Goal: Task Accomplishment & Management: Manage account settings

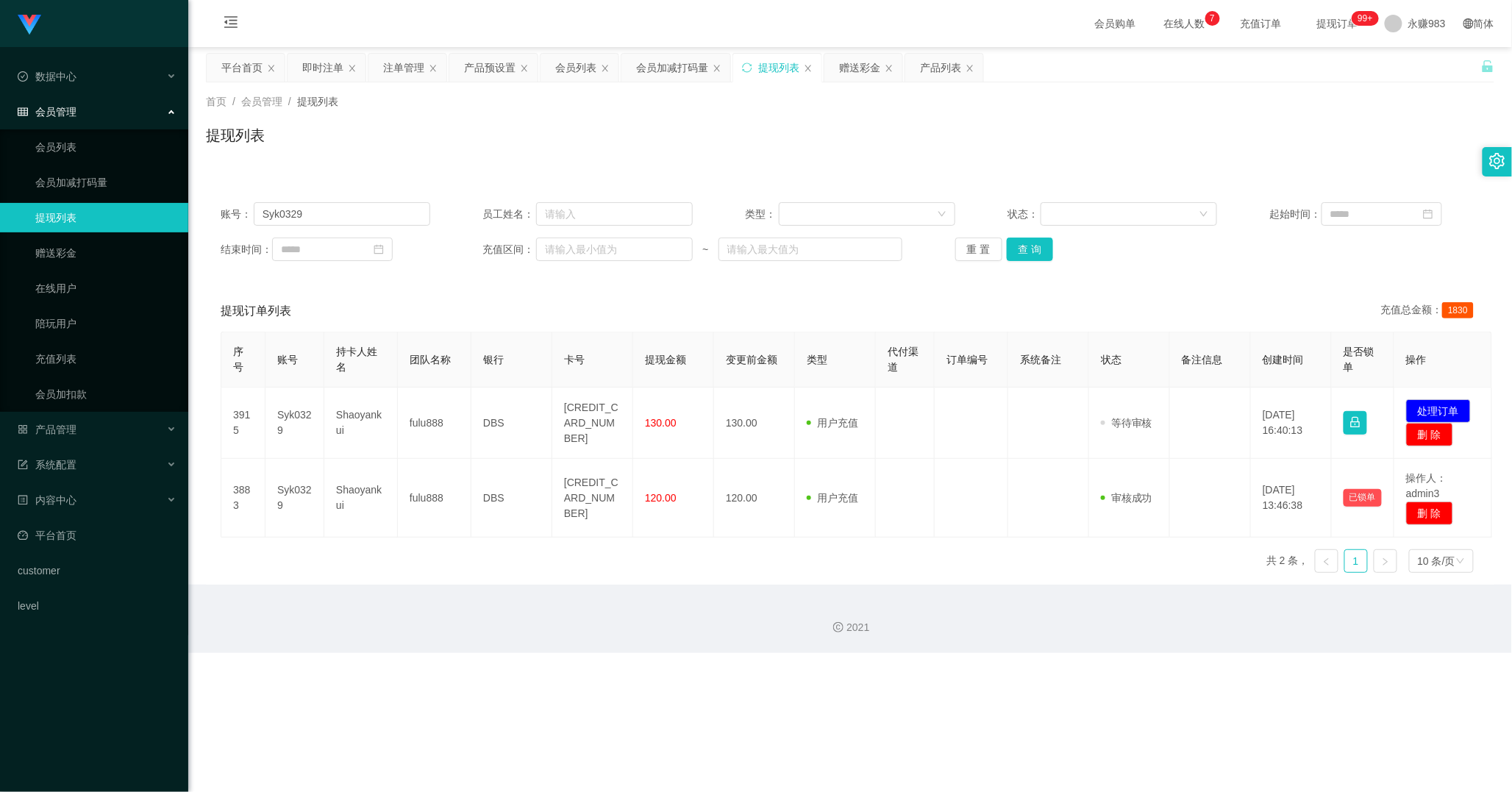
drag, startPoint x: 776, startPoint y: 659, endPoint x: 585, endPoint y: 559, distance: 215.6
click at [763, 657] on div "Shopee工作台代理端 数据中心 会员管理 会员列表 会员加减打码量 提现列表 赠送彩金 在线用户 陪玩用户 充值列表 会员加扣款 产品管理 开奖记录 产品…" at bounding box center [756, 396] width 1512 height 792
click at [92, 138] on link "会员列表" at bounding box center [106, 147] width 141 height 30
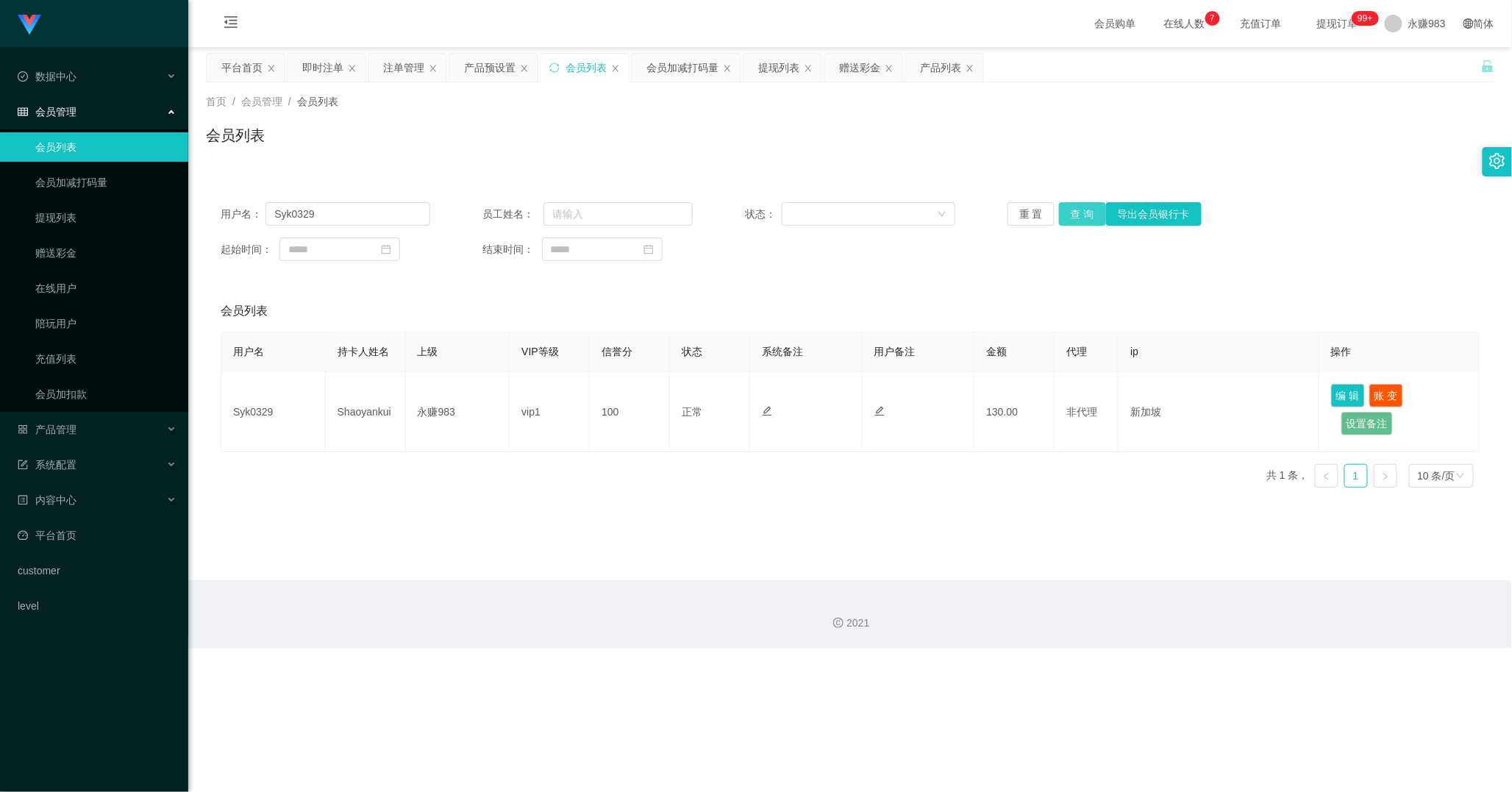
click at [1065, 215] on button "查 询" at bounding box center [1082, 214] width 47 height 24
click at [1023, 212] on button "重 置" at bounding box center [1030, 214] width 47 height 24
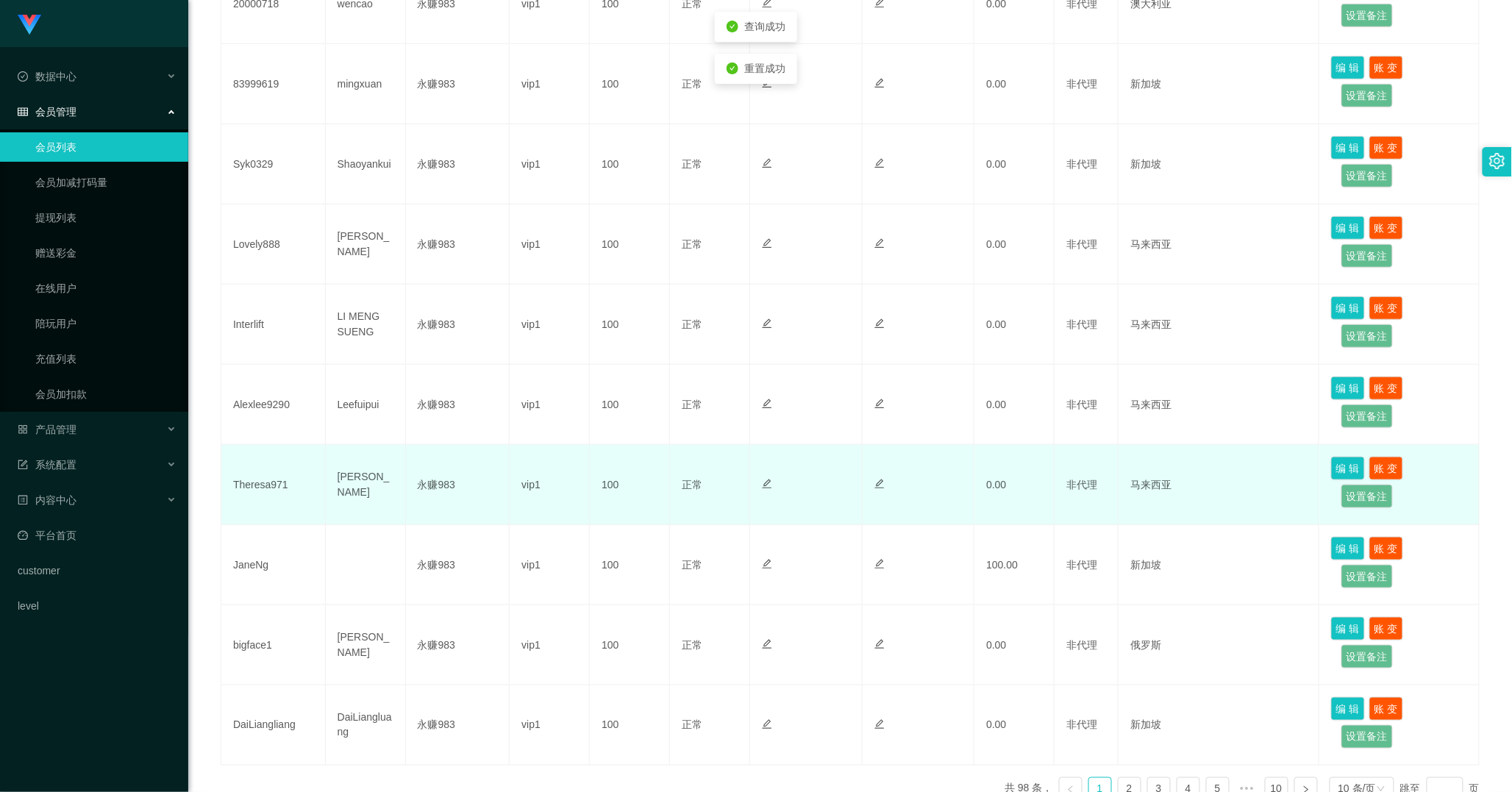
scroll to position [490, 0]
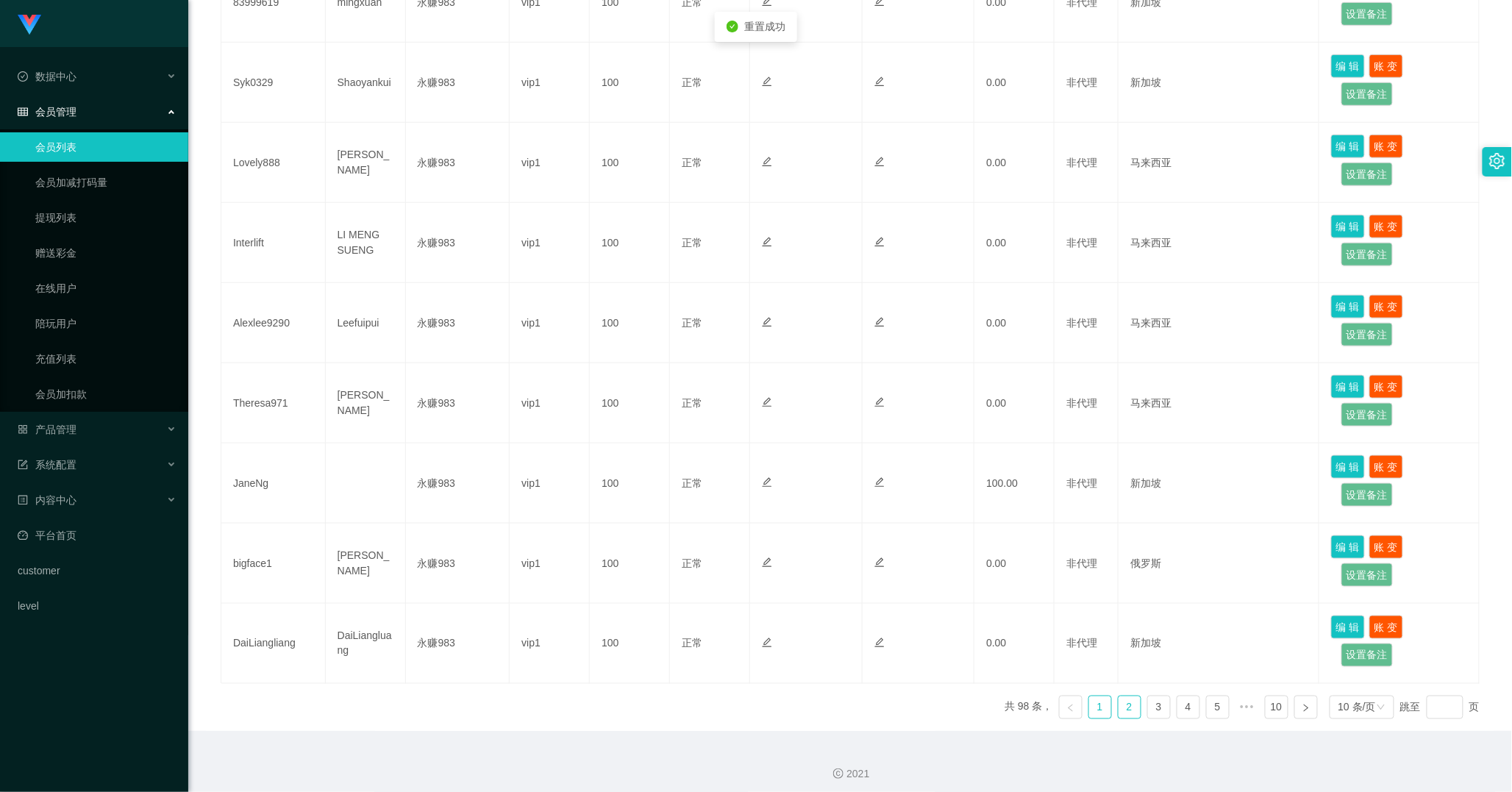
click at [1119, 714] on link "2" at bounding box center [1129, 707] width 22 height 22
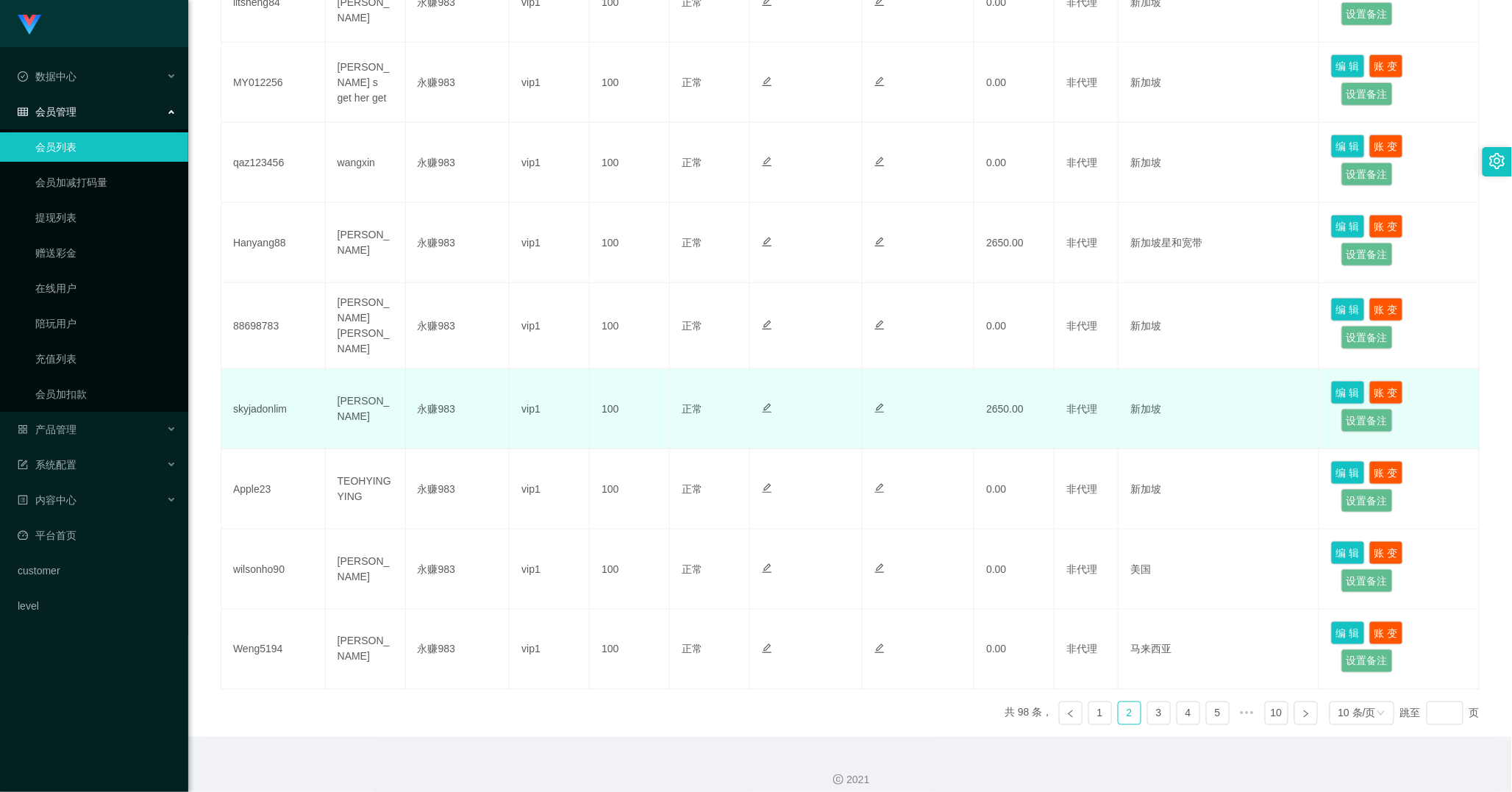
click at [270, 403] on td "skyjadonlim" at bounding box center [273, 409] width 105 height 80
copy td "skyjadonlim"
click at [266, 412] on td "skyjadonlim" at bounding box center [273, 409] width 105 height 80
click at [265, 406] on td "skyjadonlim" at bounding box center [273, 409] width 105 height 80
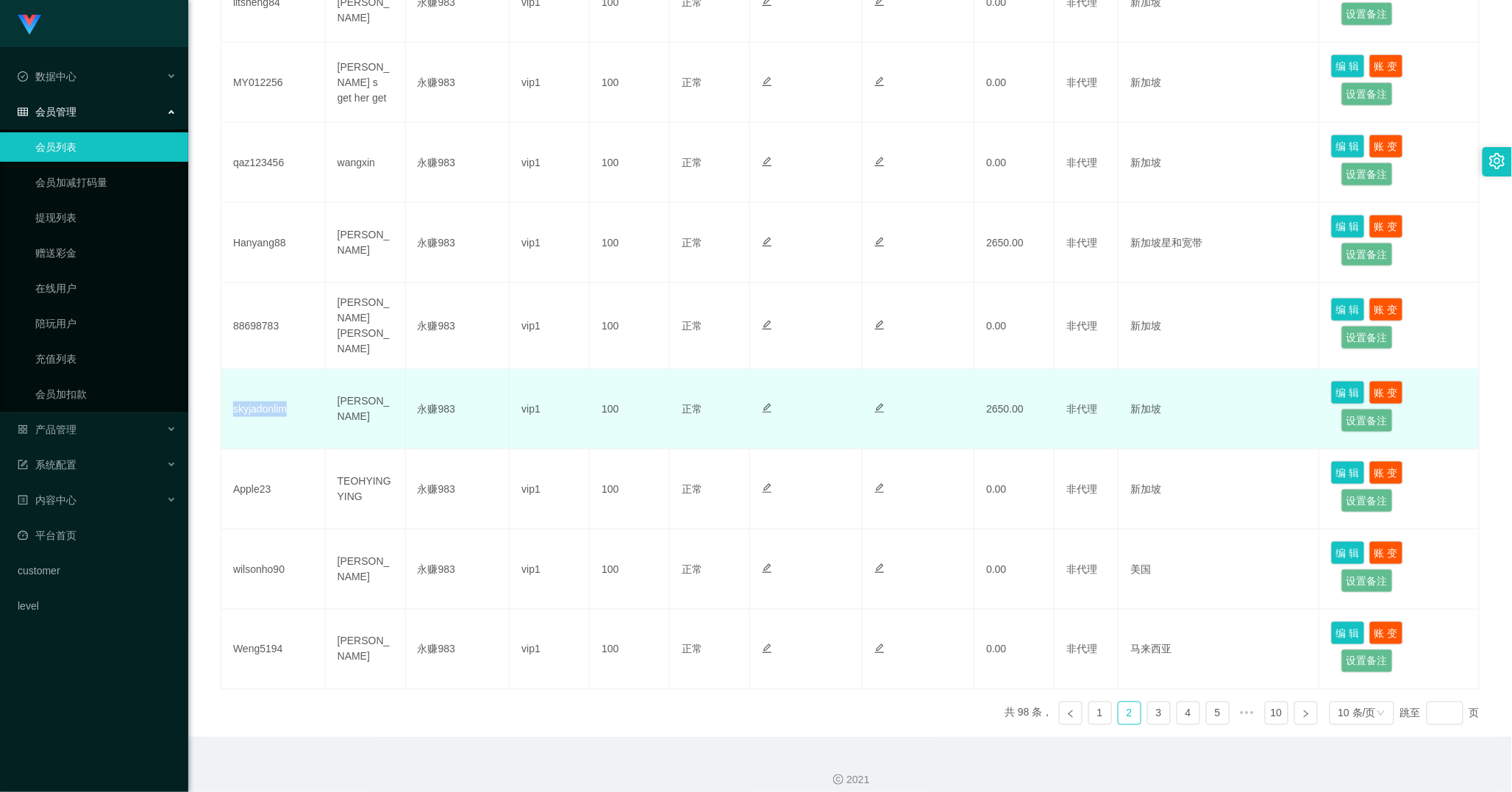
click at [265, 406] on td "skyjadonlim" at bounding box center [273, 409] width 105 height 80
copy td "skyjadonlim"
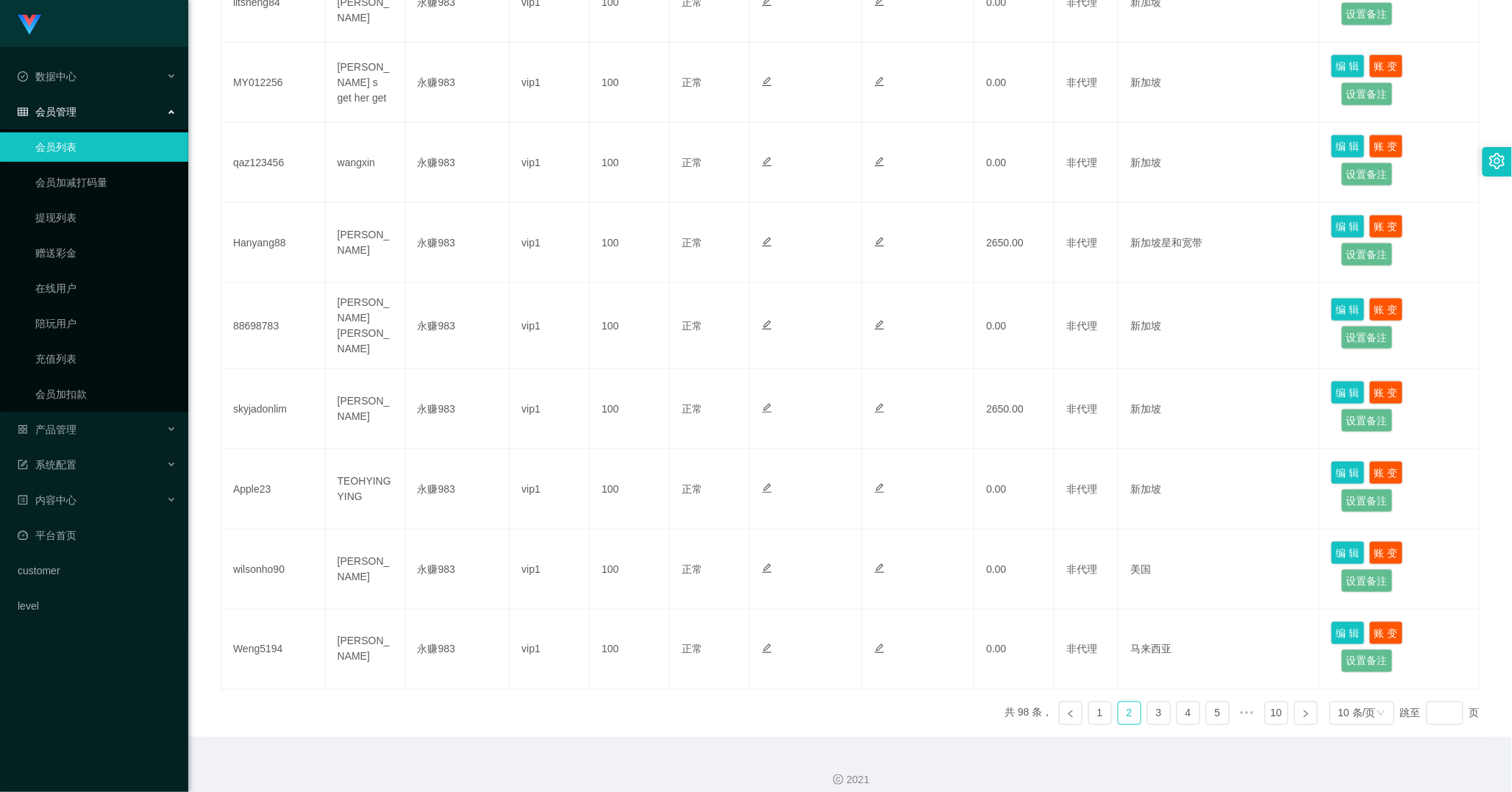
click at [715, 740] on div "2021" at bounding box center [850, 771] width 1324 height 68
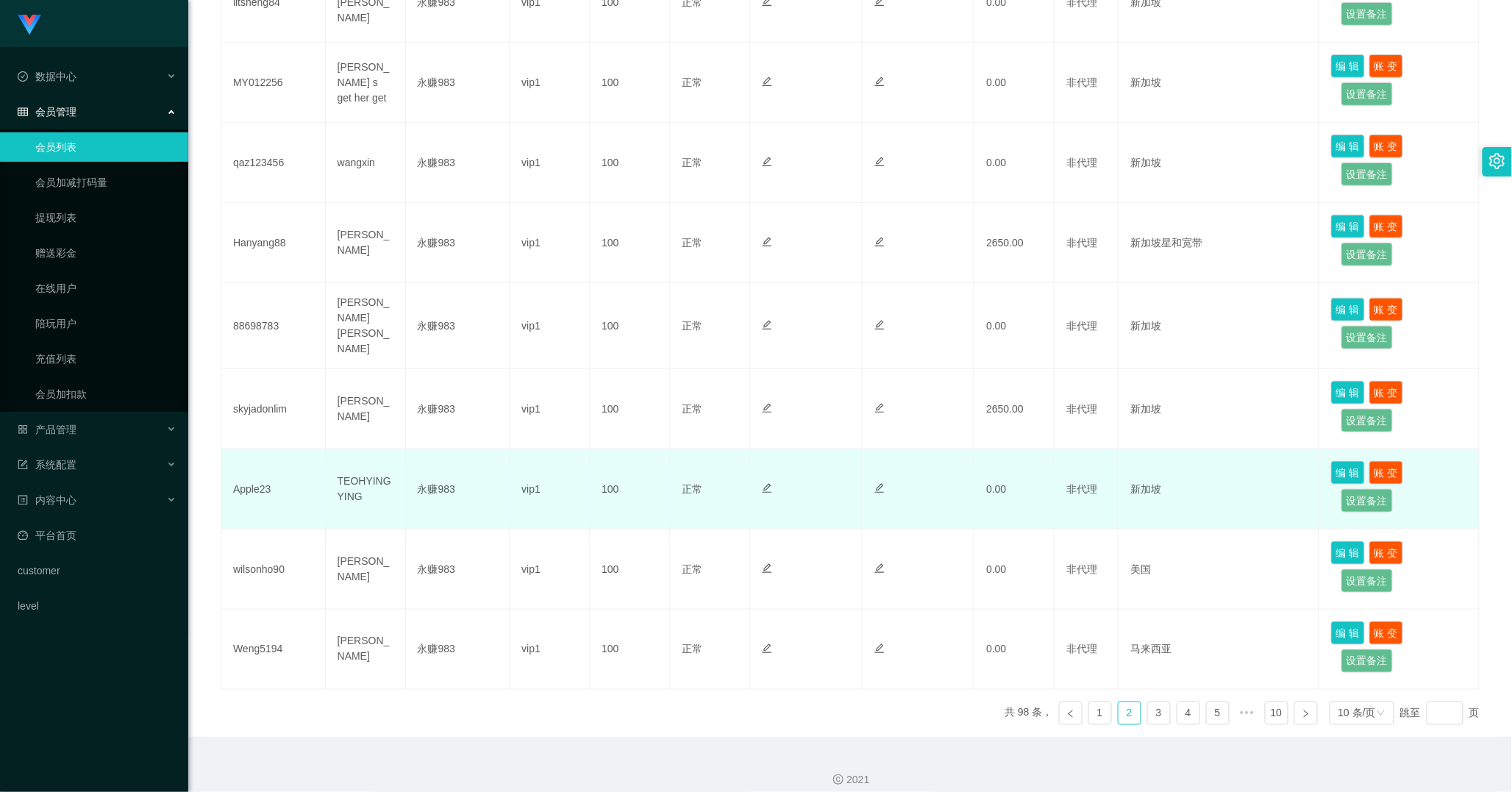
scroll to position [497, 0]
